Goal: Information Seeking & Learning: Learn about a topic

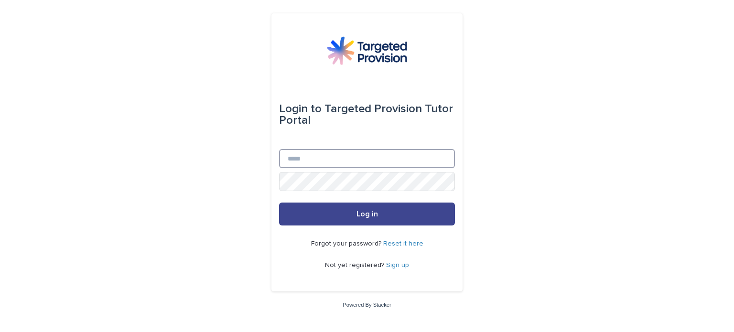
type input "**********"
click at [369, 218] on button "Log in" at bounding box center [367, 214] width 176 height 23
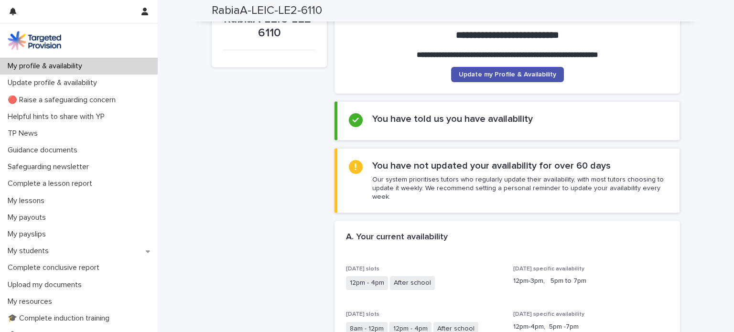
scroll to position [191, 0]
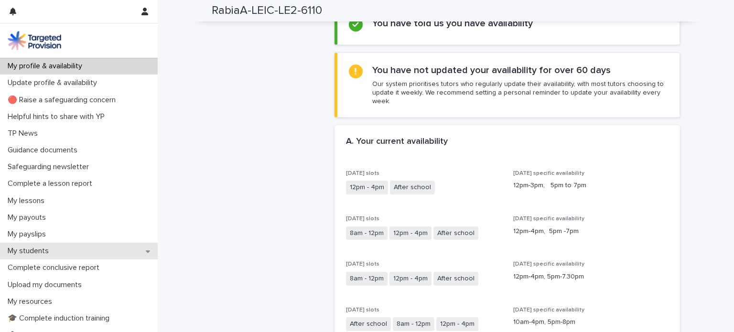
click at [23, 248] on p "My students" at bounding box center [30, 251] width 53 height 9
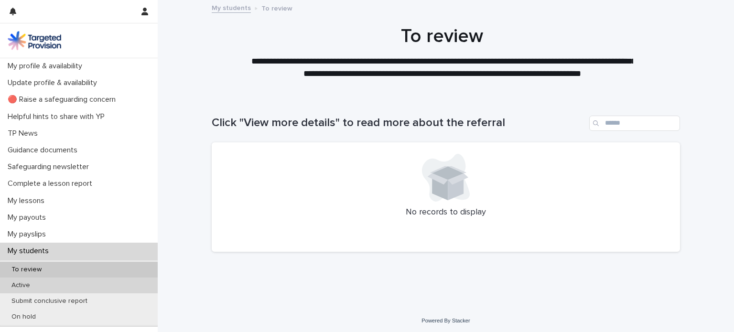
click at [52, 281] on div "Active" at bounding box center [79, 286] width 158 height 16
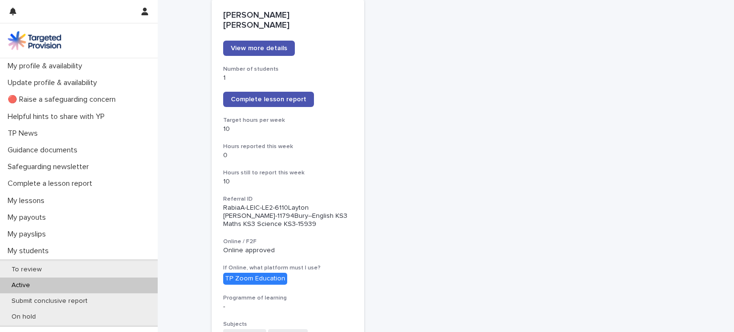
scroll to position [96, 0]
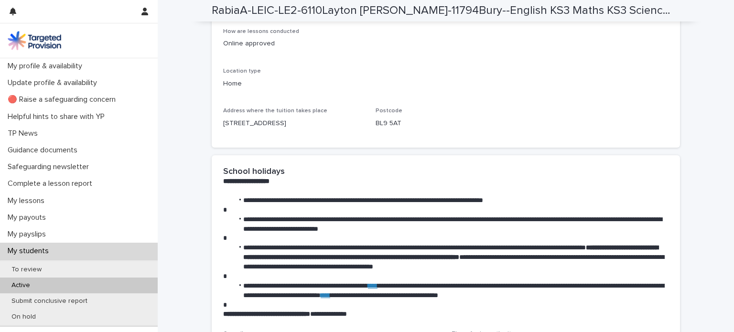
scroll to position [1405, 0]
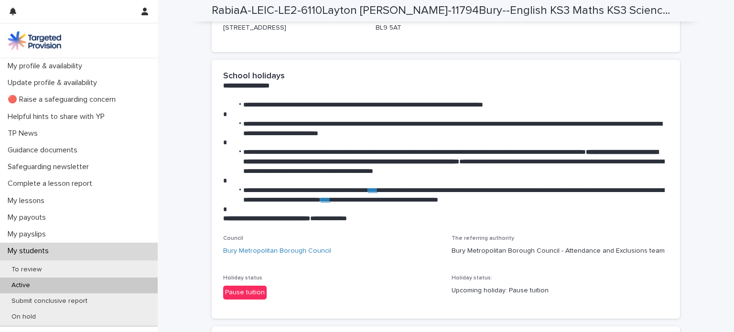
click at [378, 187] on link "****" at bounding box center [373, 190] width 10 height 7
click at [239, 251] on link "Bury Metropolitan Borough Council" at bounding box center [277, 251] width 108 height 10
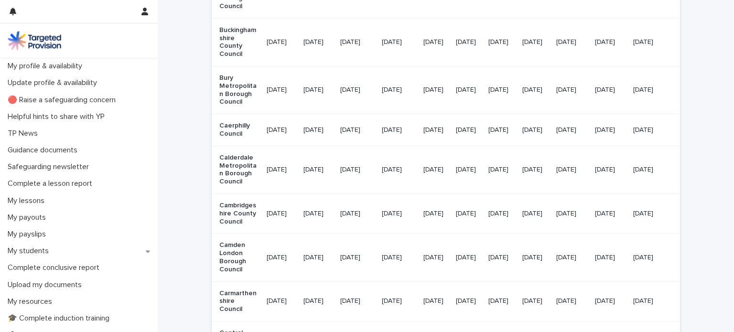
scroll to position [1014, 0]
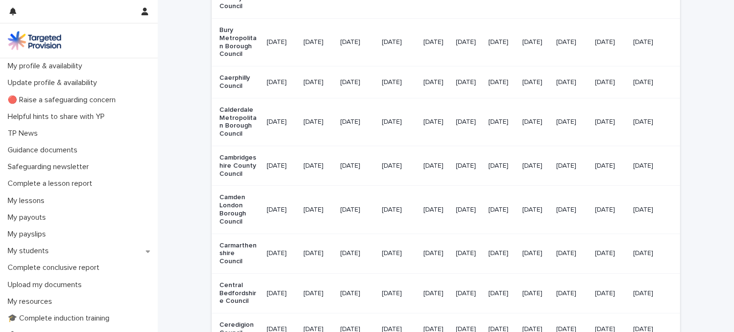
click at [626, 50] on div "[DATE]" at bounding box center [610, 42] width 31 height 16
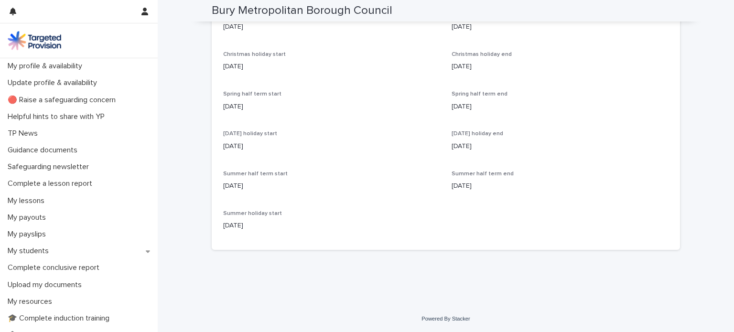
scroll to position [143, 0]
